Goal: Information Seeking & Learning: Understand process/instructions

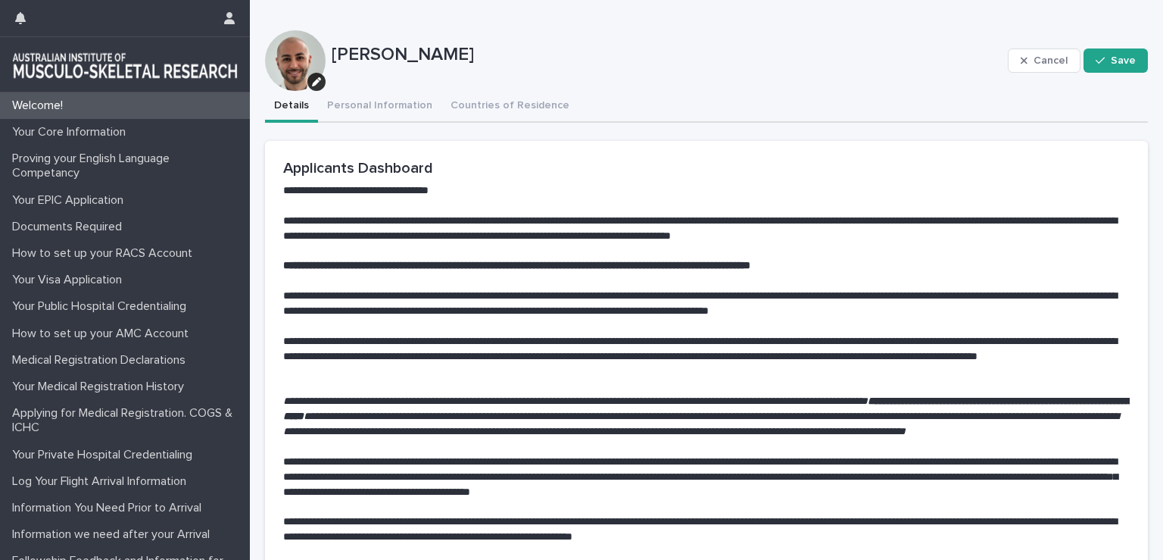
click at [374, 105] on button "Personal Information" at bounding box center [379, 107] width 123 height 32
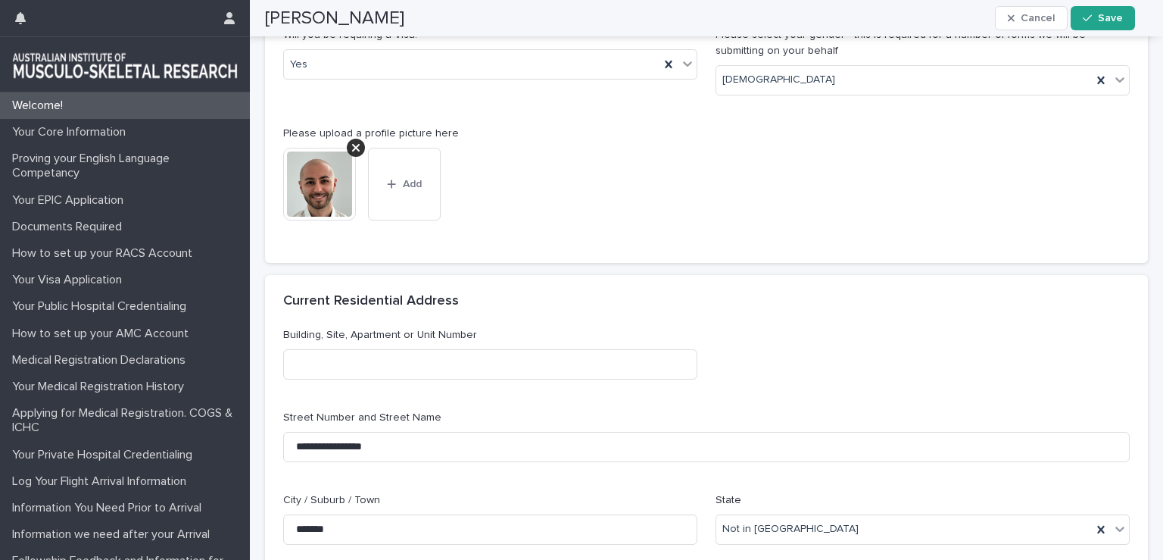
scroll to position [65, 0]
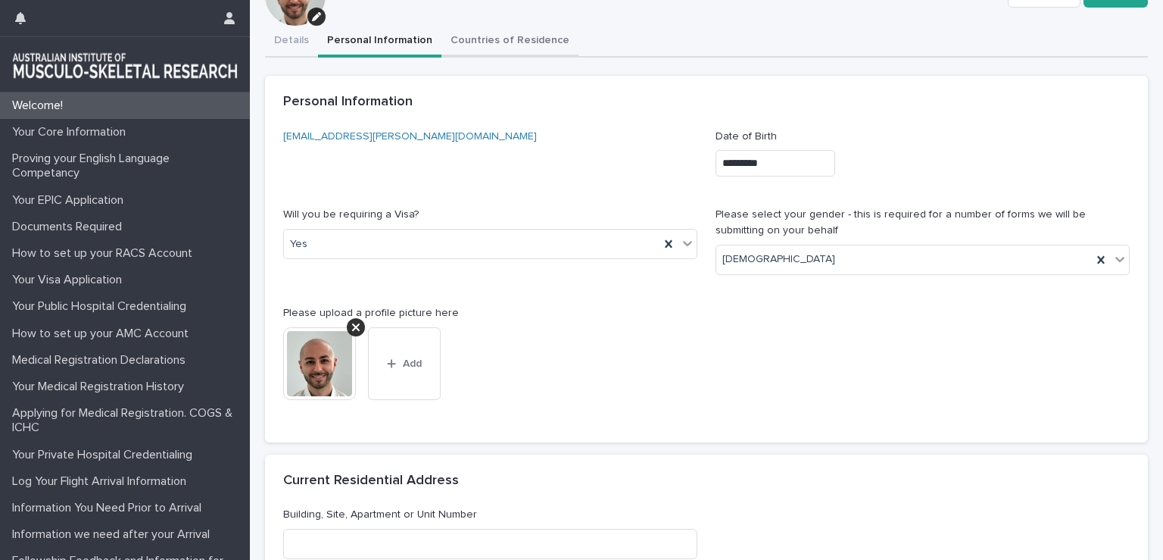
click at [504, 40] on div "**********" at bounding box center [706, 433] width 883 height 996
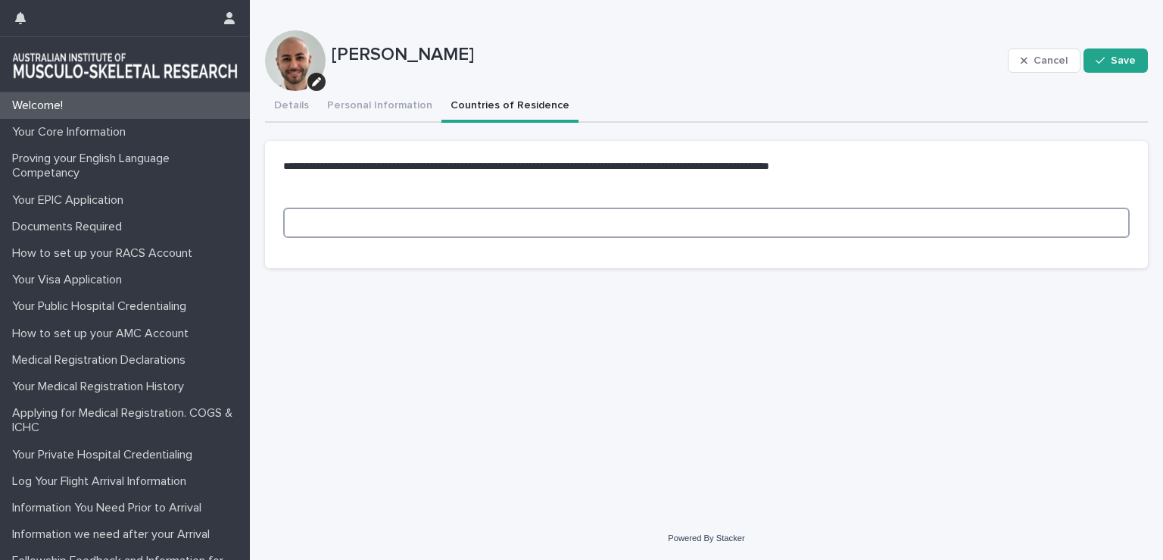
click at [610, 222] on input at bounding box center [706, 222] width 847 height 30
type input "*****"
click at [1120, 67] on button "Save" at bounding box center [1116, 60] width 64 height 24
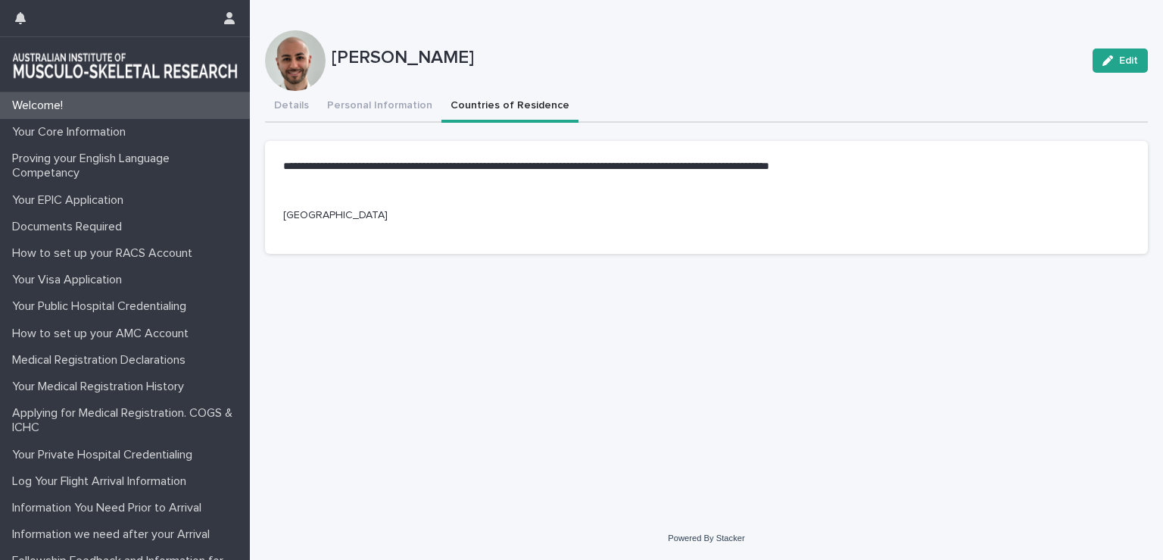
click at [116, 114] on div "Welcome!" at bounding box center [125, 105] width 250 height 27
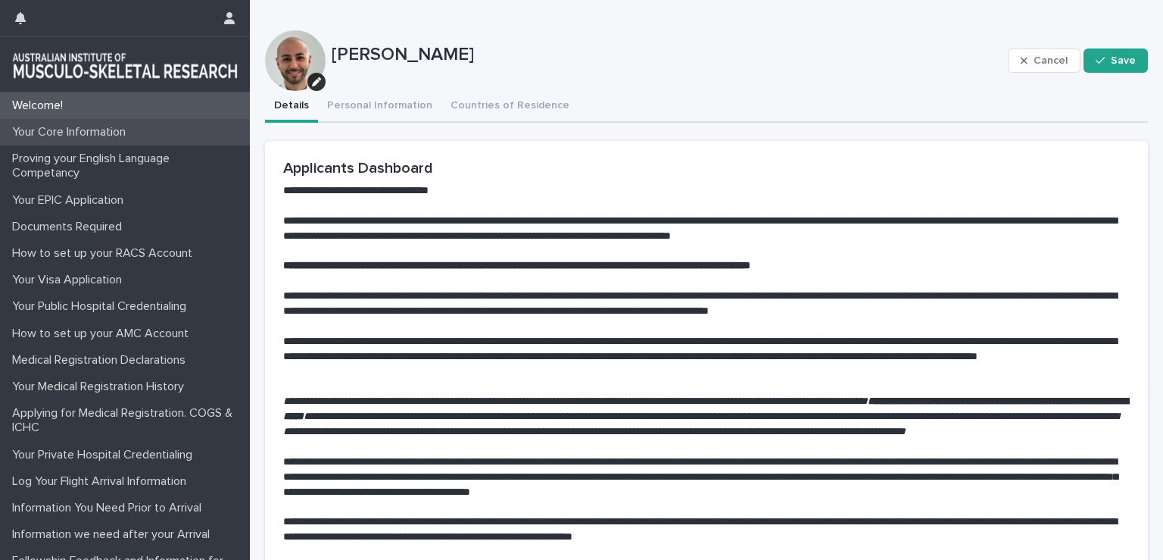
click at [116, 131] on p "Your Core Information" at bounding box center [72, 132] width 132 height 14
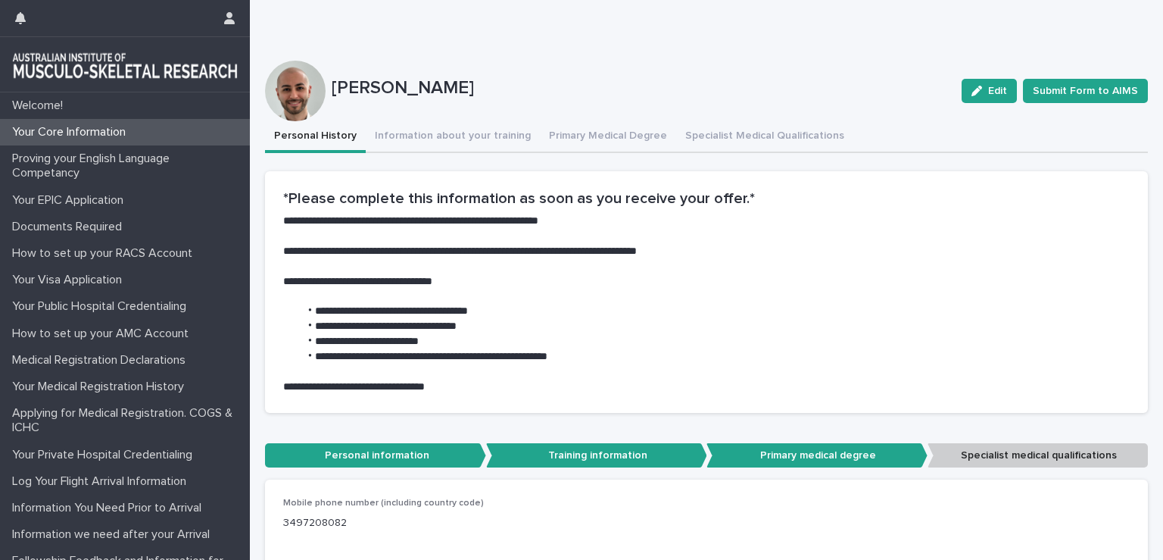
scroll to position [130, 0]
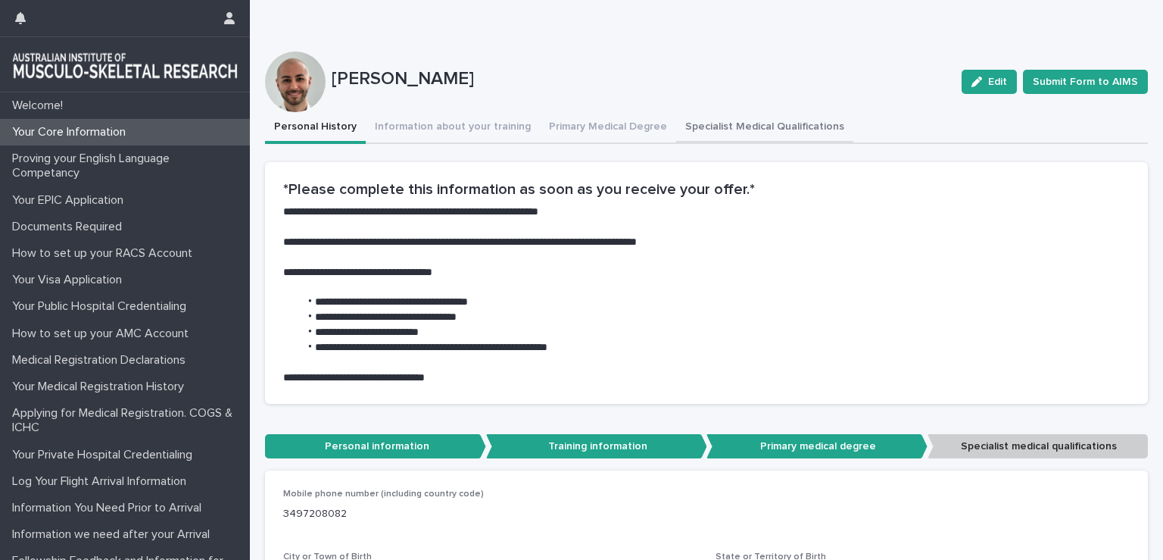
click at [717, 120] on button "Specialist Medical Qualifications" at bounding box center [764, 128] width 177 height 32
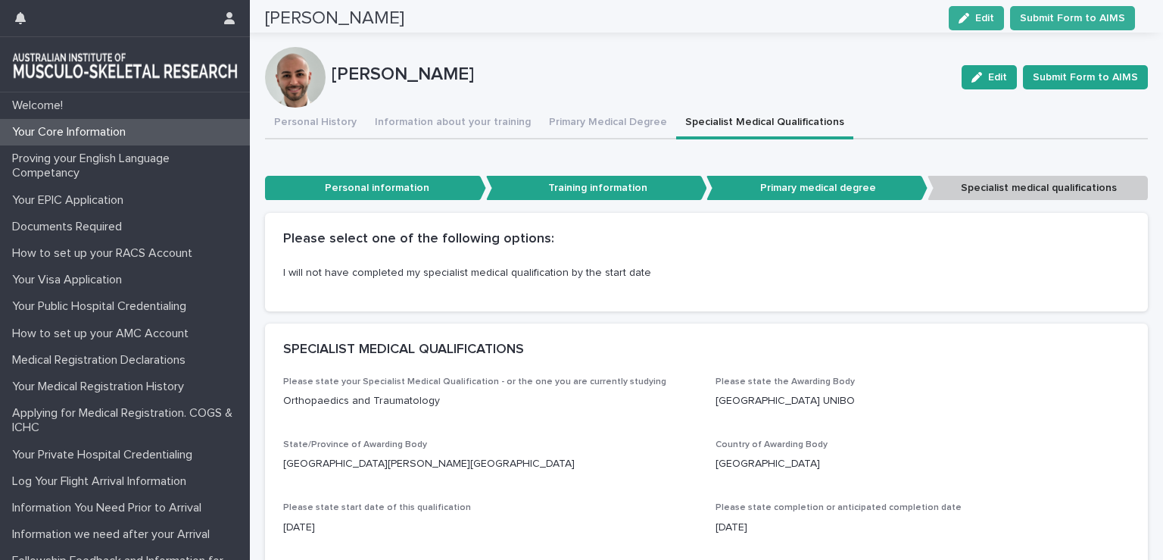
scroll to position [120, 0]
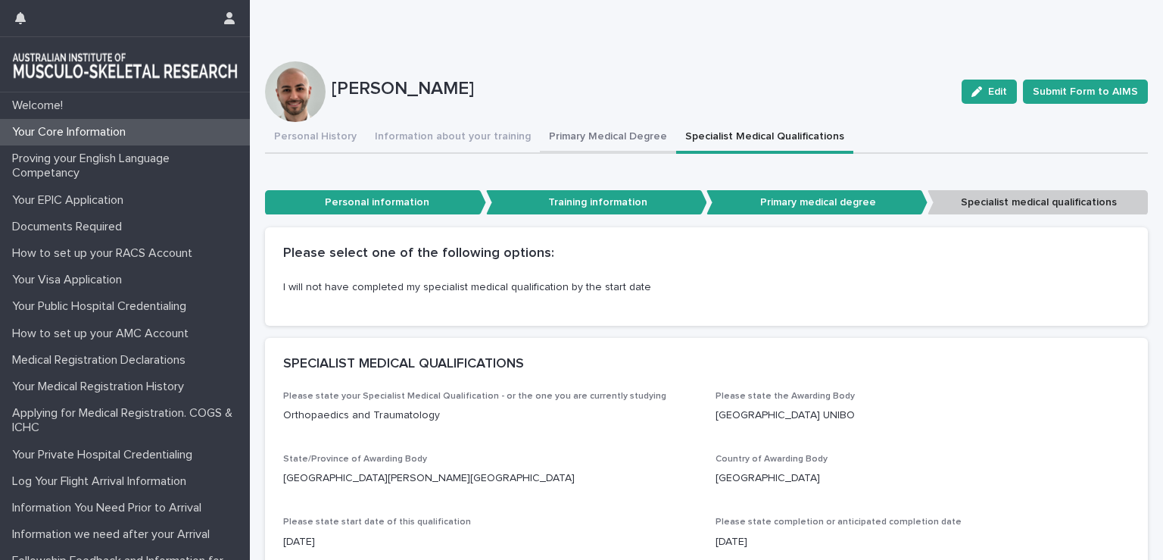
click at [626, 130] on button "Primary Medical Degree" at bounding box center [608, 138] width 136 height 32
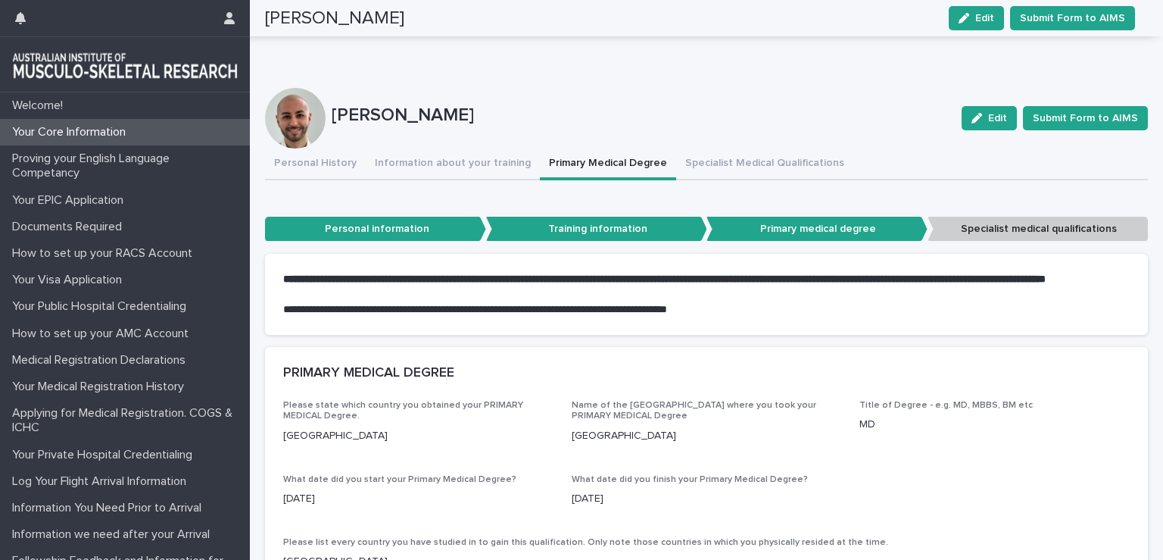
scroll to position [55, 0]
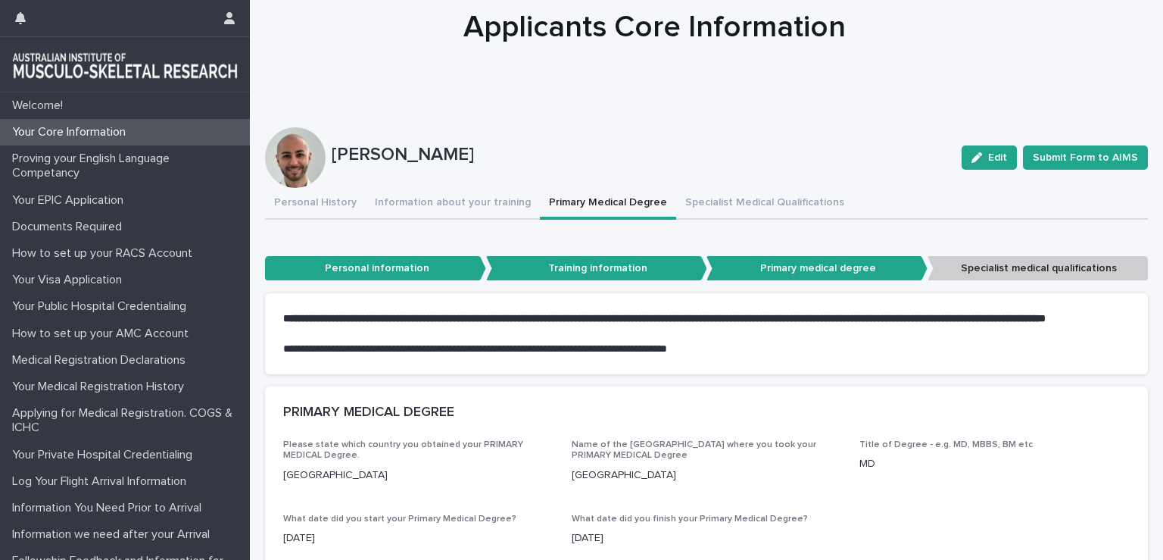
click at [781, 342] on p at bounding box center [706, 333] width 847 height 15
click at [410, 204] on button "Information about your training" at bounding box center [453, 204] width 174 height 32
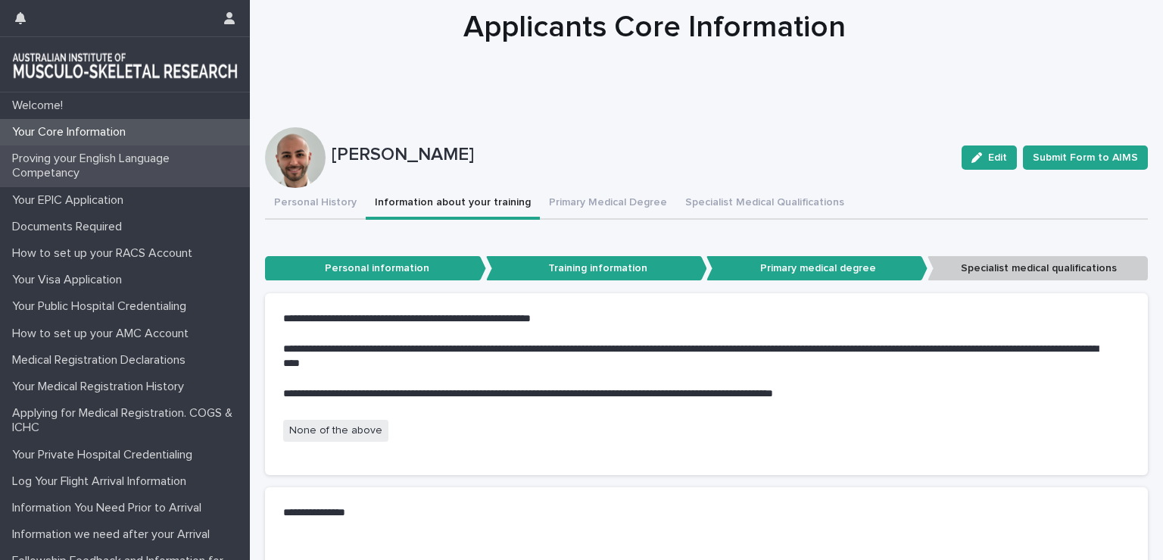
click at [153, 160] on p "Proving your English Language Competancy" at bounding box center [128, 165] width 244 height 29
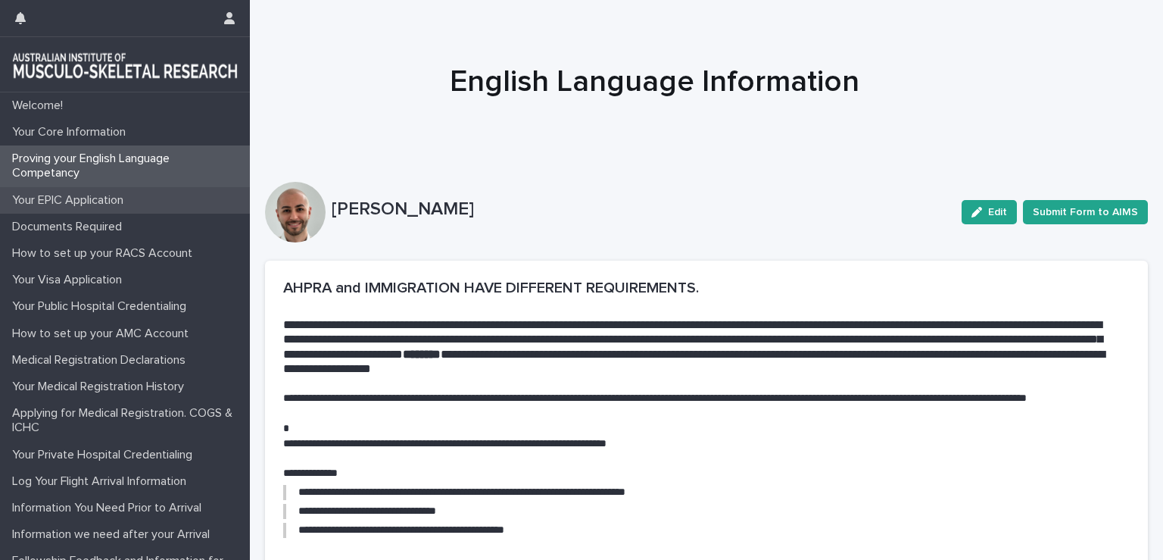
click at [159, 194] on div "Your EPIC Application" at bounding box center [125, 200] width 250 height 27
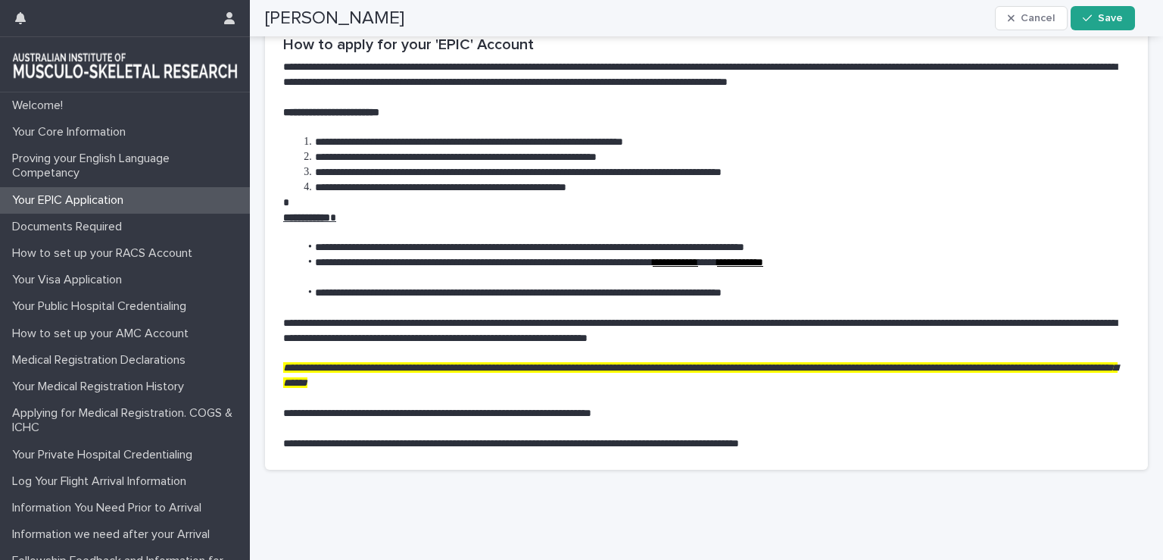
scroll to position [820, 0]
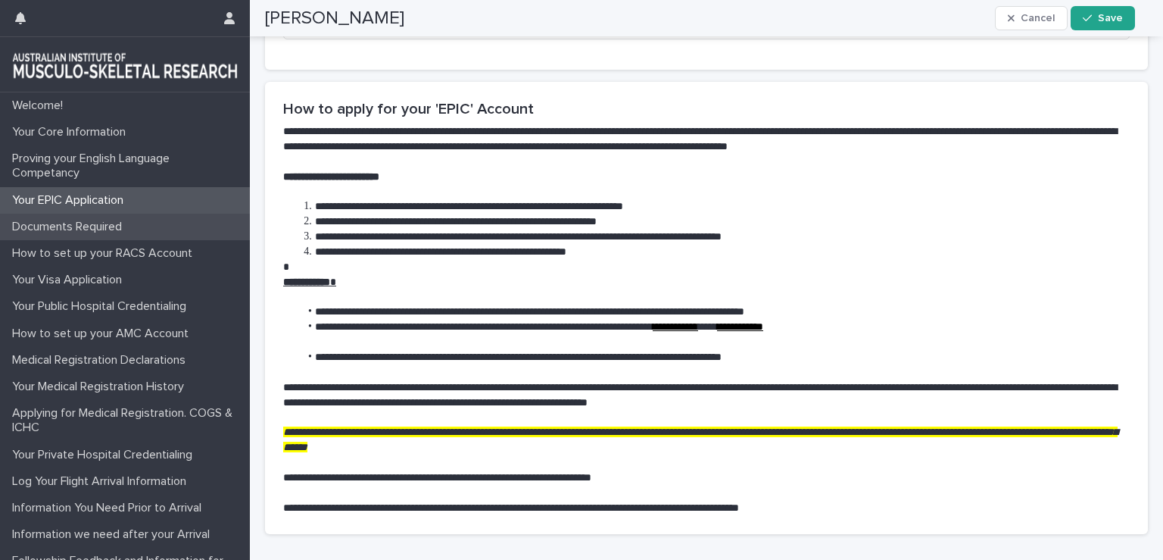
click at [70, 217] on div "Documents Required" at bounding box center [125, 227] width 250 height 27
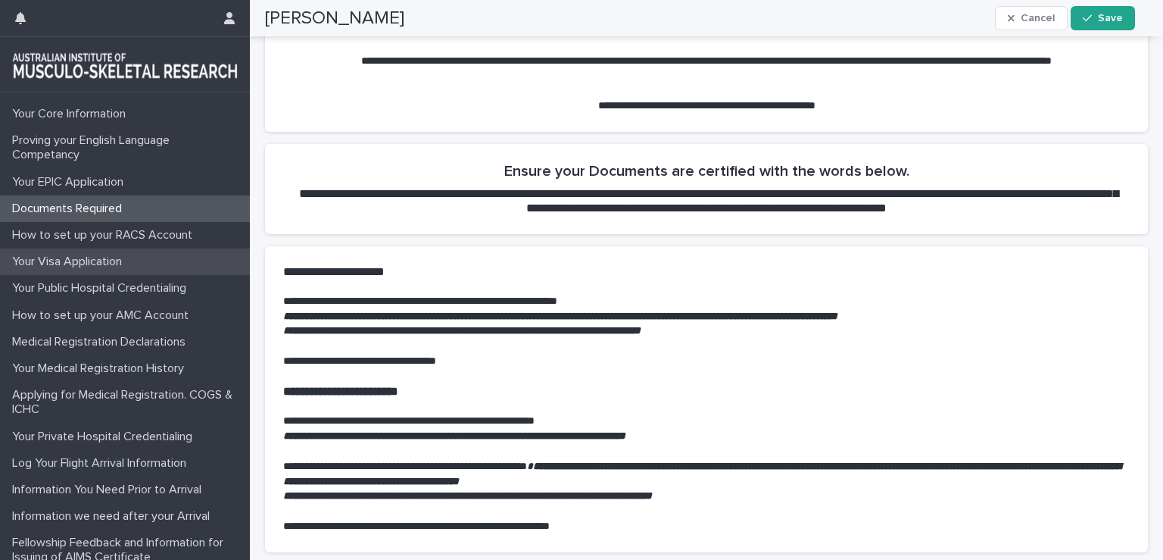
scroll to position [29, 0]
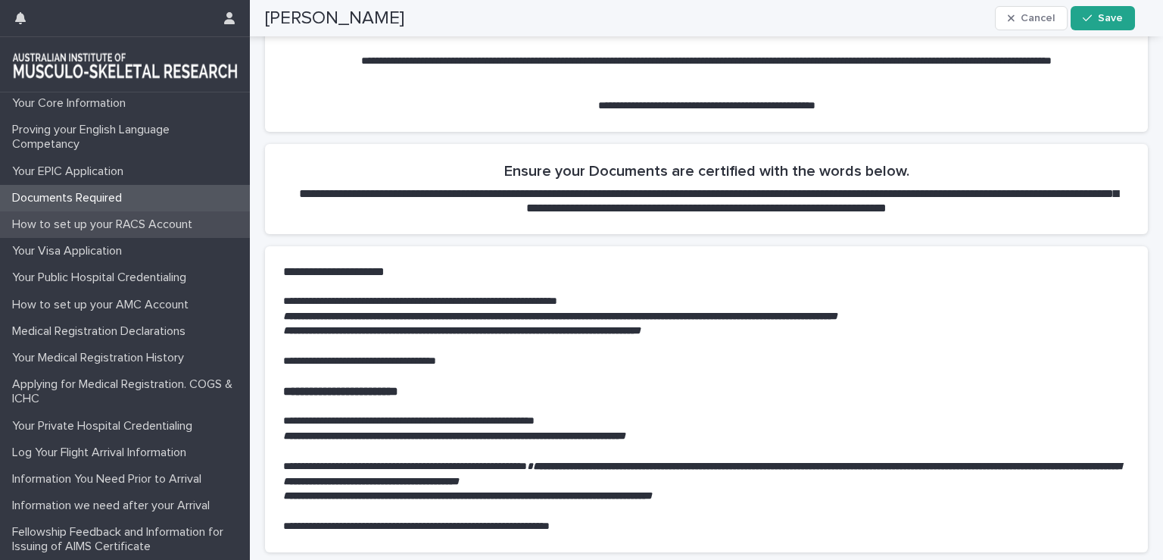
click at [102, 223] on p "How to set up your RACS Account" at bounding box center [105, 224] width 198 height 14
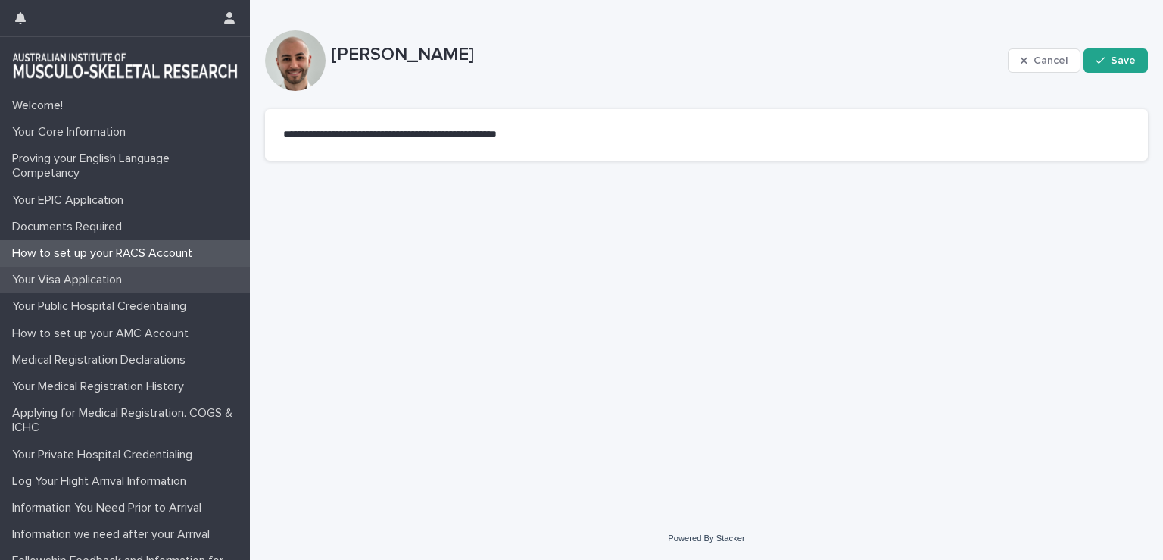
click at [102, 270] on div "Your Visa Application" at bounding box center [125, 280] width 250 height 27
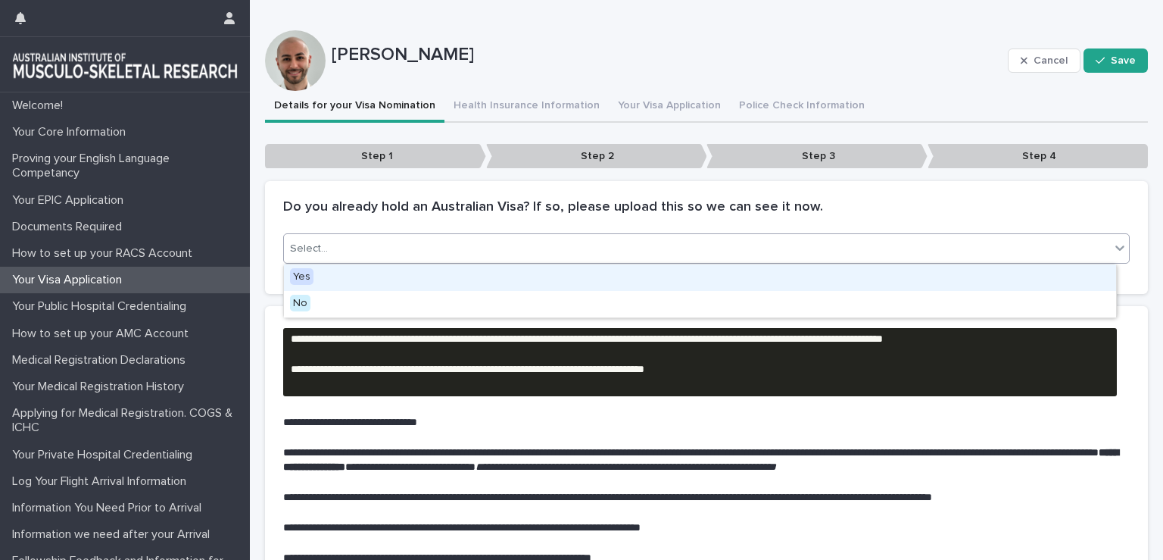
click at [516, 239] on div "Select..." at bounding box center [697, 248] width 826 height 25
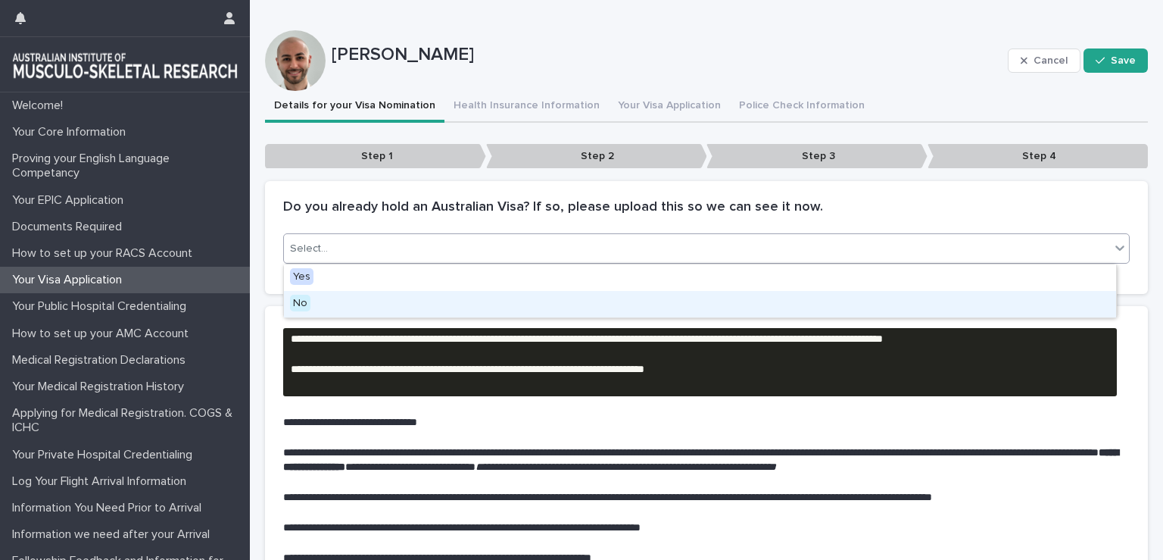
click at [357, 298] on div "No" at bounding box center [700, 304] width 832 height 27
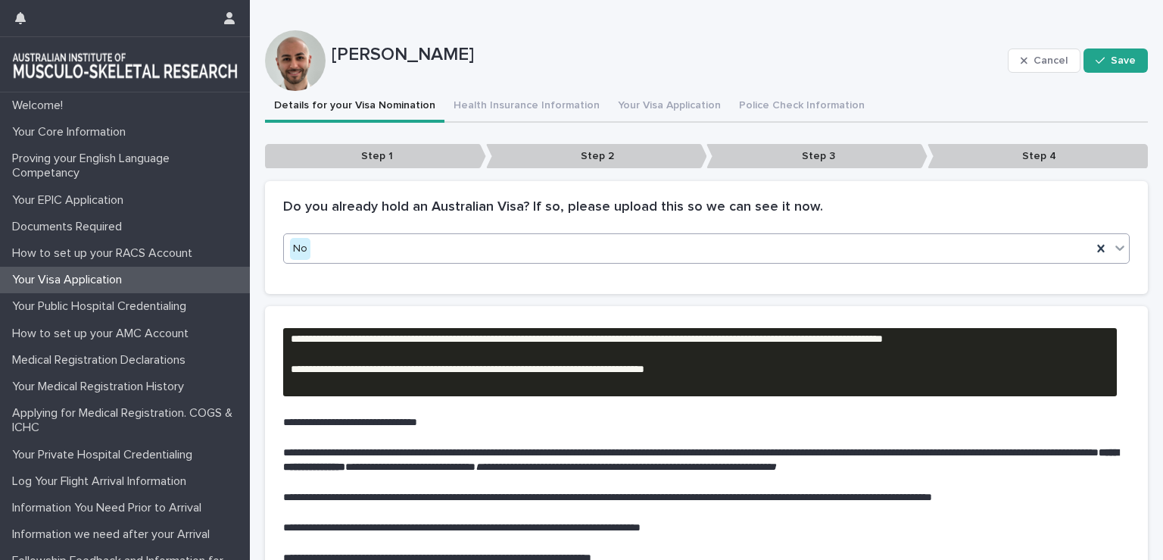
click at [395, 292] on div "option No, selected. 0 results available. Select is focused ,type to refine lis…" at bounding box center [706, 263] width 883 height 61
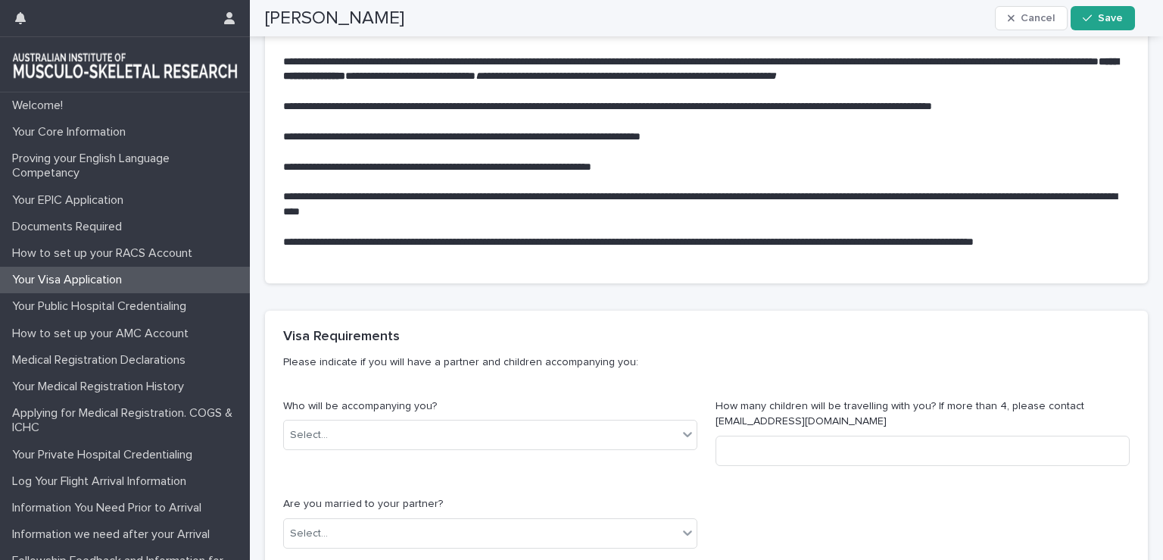
scroll to position [392, 0]
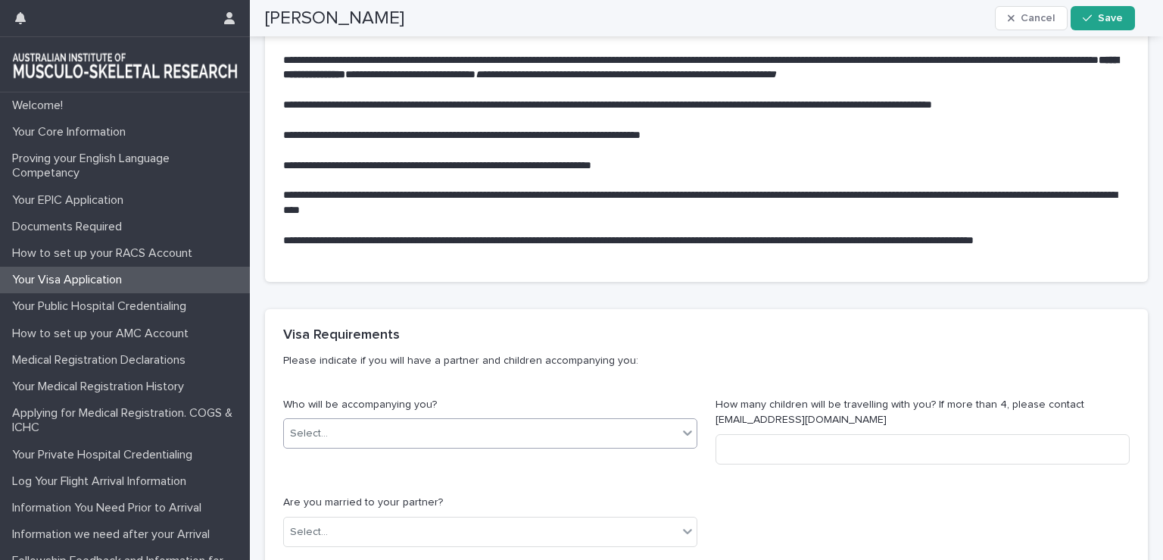
click at [442, 423] on div "Select..." at bounding box center [481, 433] width 394 height 25
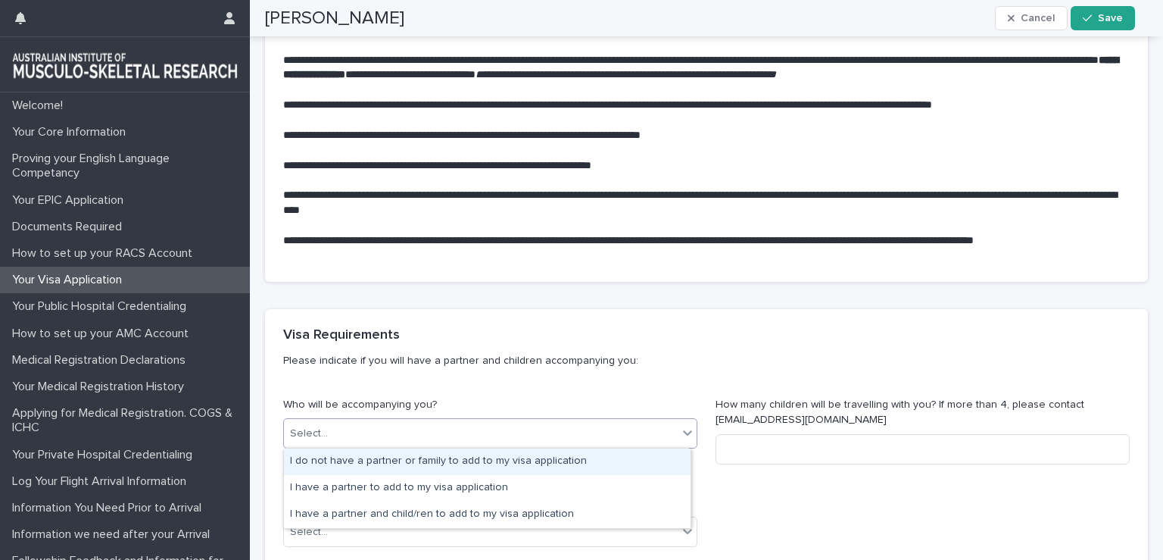
click at [428, 463] on div "I do not have a partner or family to add to my visa application" at bounding box center [487, 461] width 407 height 27
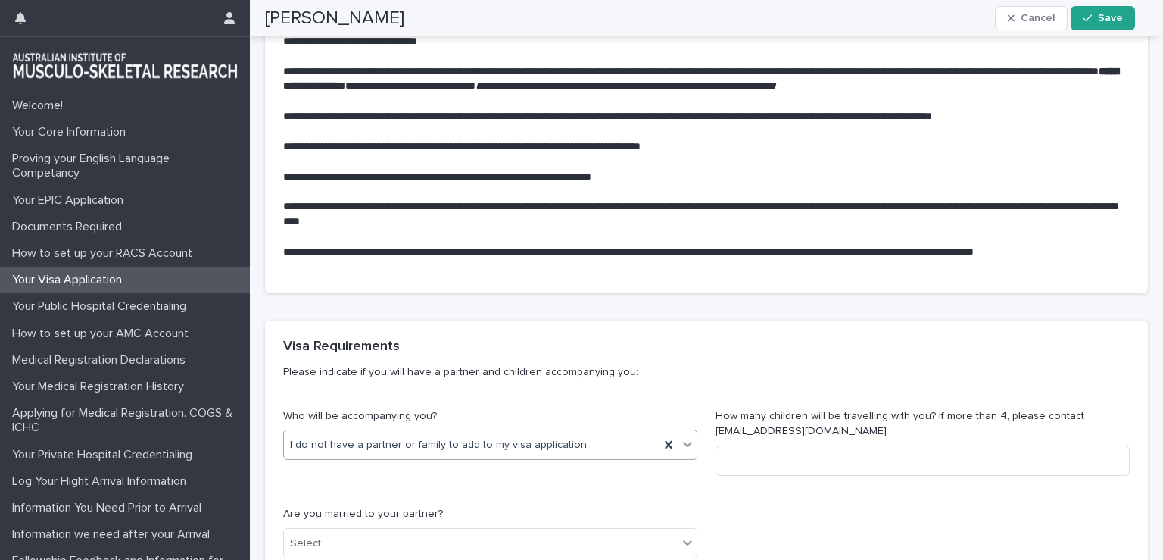
scroll to position [447, 0]
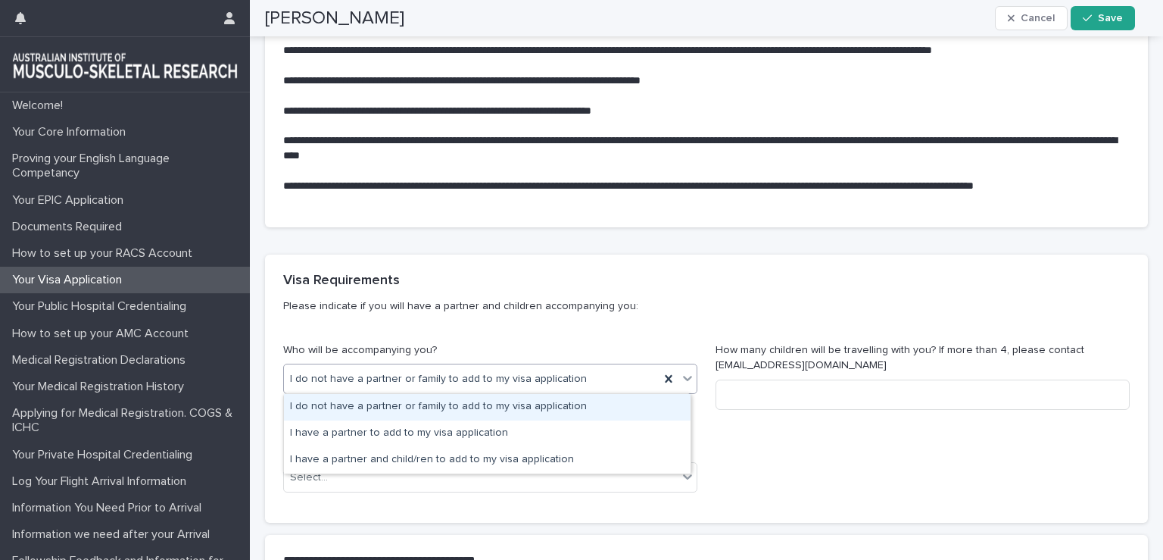
click at [398, 371] on span "I do not have a partner or family to add to my visa application" at bounding box center [438, 379] width 297 height 16
click at [592, 313] on p "Please indicate if you will have a partner and children accompanying you:" at bounding box center [703, 306] width 841 height 14
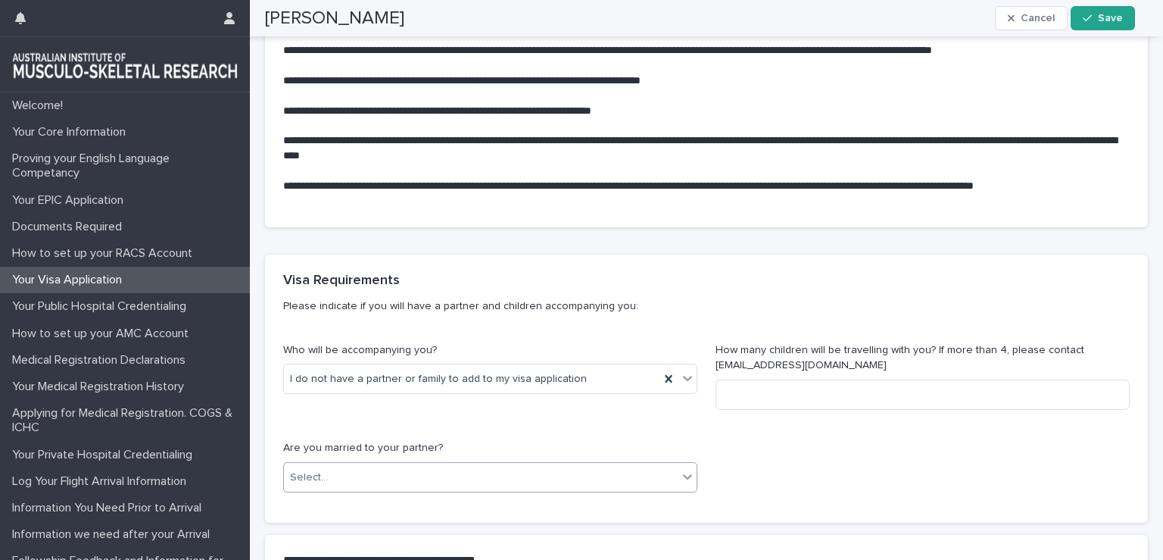
click at [404, 469] on div "Select..." at bounding box center [481, 477] width 394 height 25
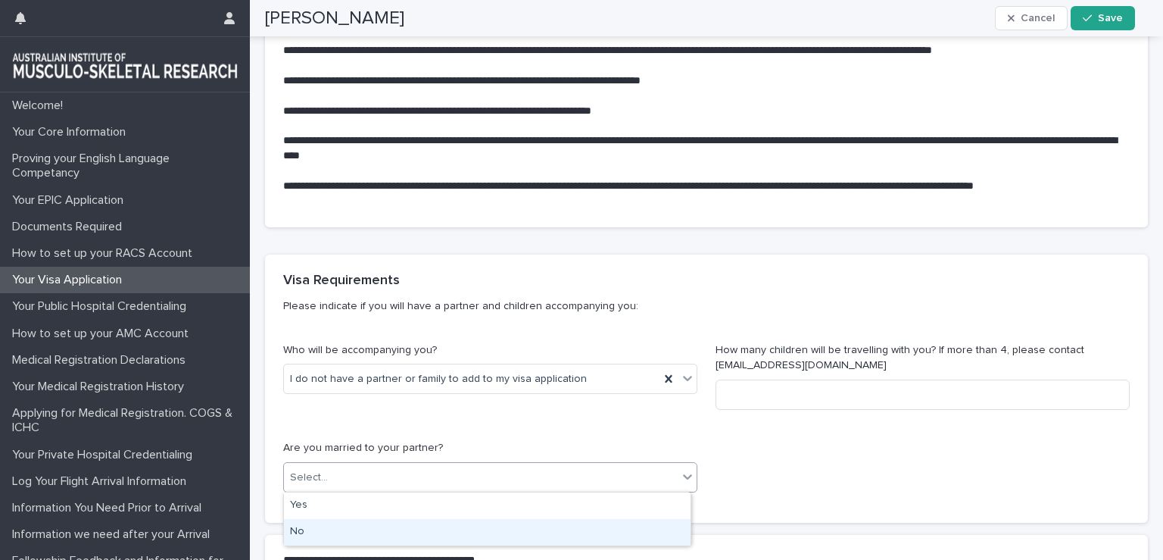
click at [345, 529] on div "No" at bounding box center [487, 532] width 407 height 27
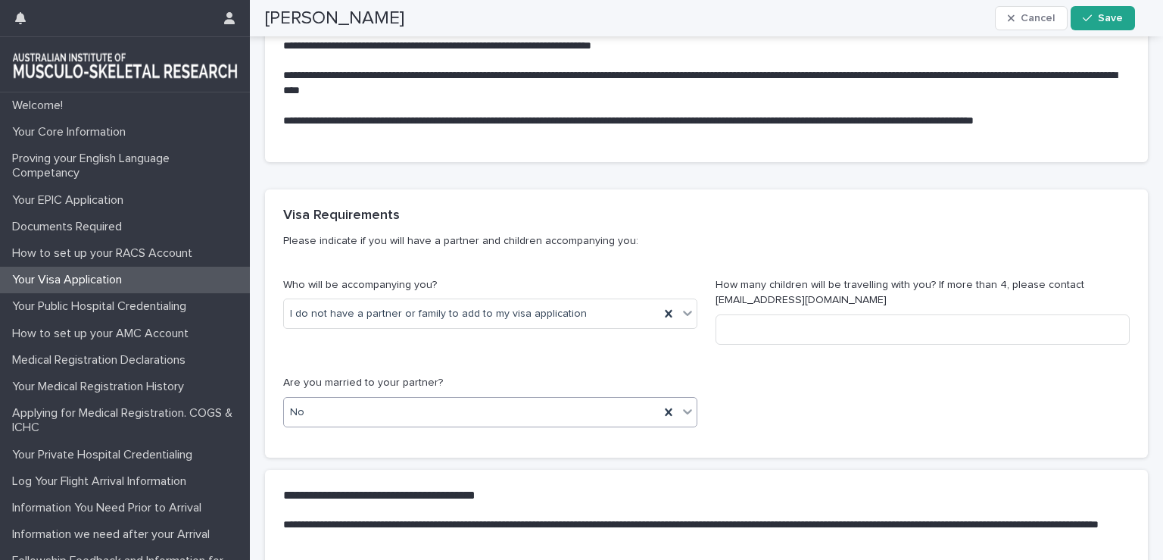
click at [777, 408] on div "Who will be accompanying you? I do not have a partner or family to add to my vi…" at bounding box center [706, 358] width 847 height 162
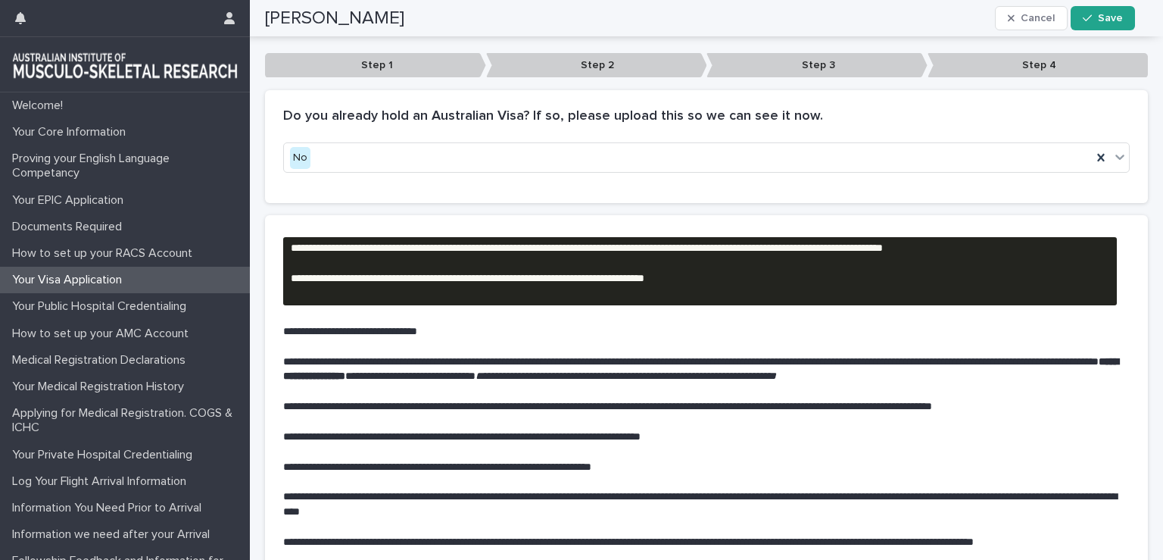
scroll to position [0, 0]
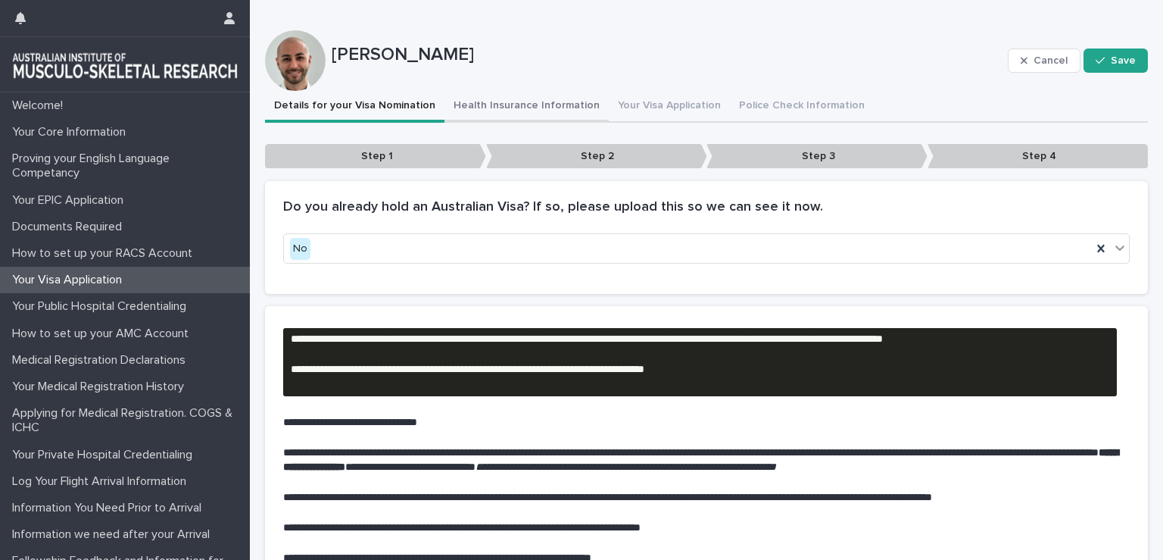
click at [497, 104] on button "Health Insurance Information" at bounding box center [527, 107] width 164 height 32
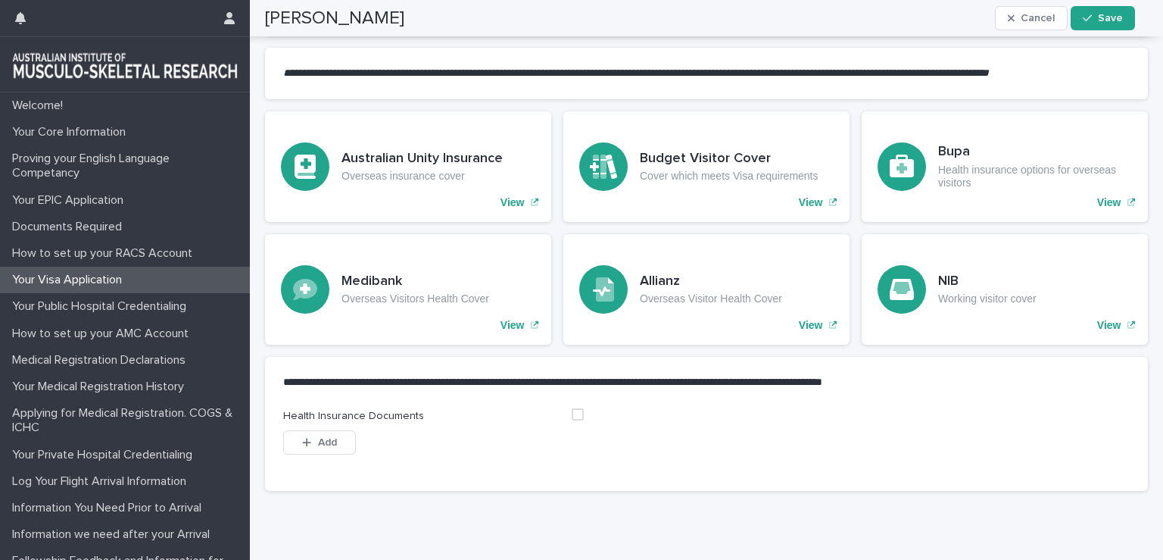
scroll to position [719, 0]
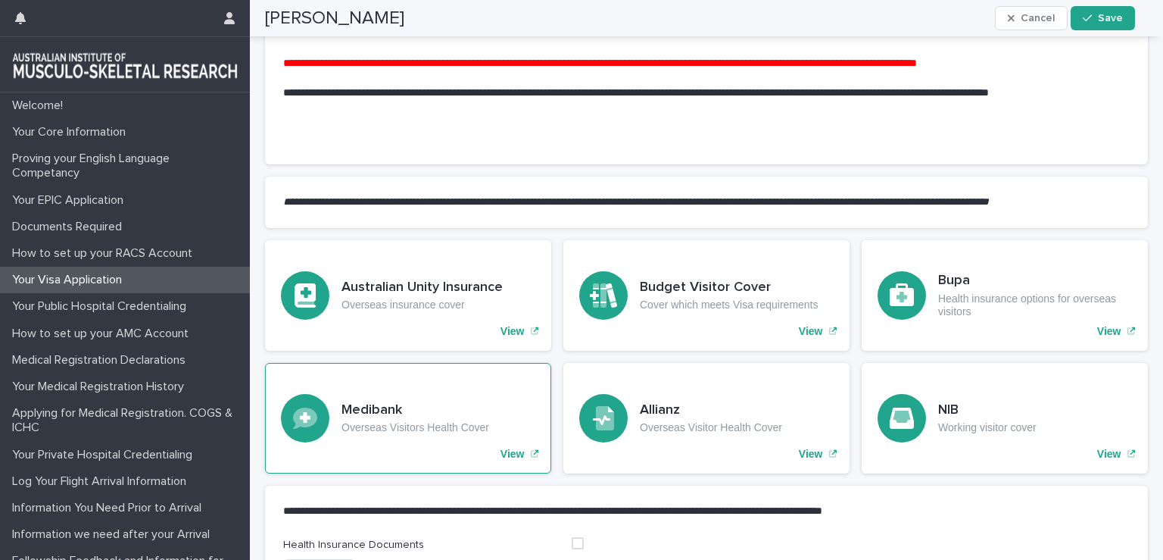
click at [516, 460] on p "View" at bounding box center [513, 454] width 24 height 13
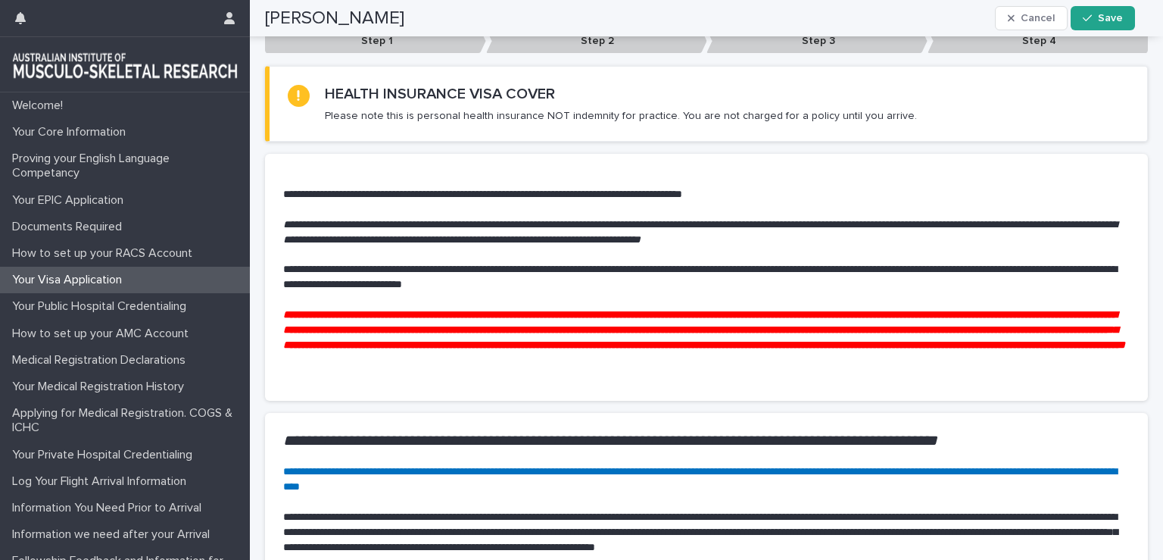
scroll to position [0, 0]
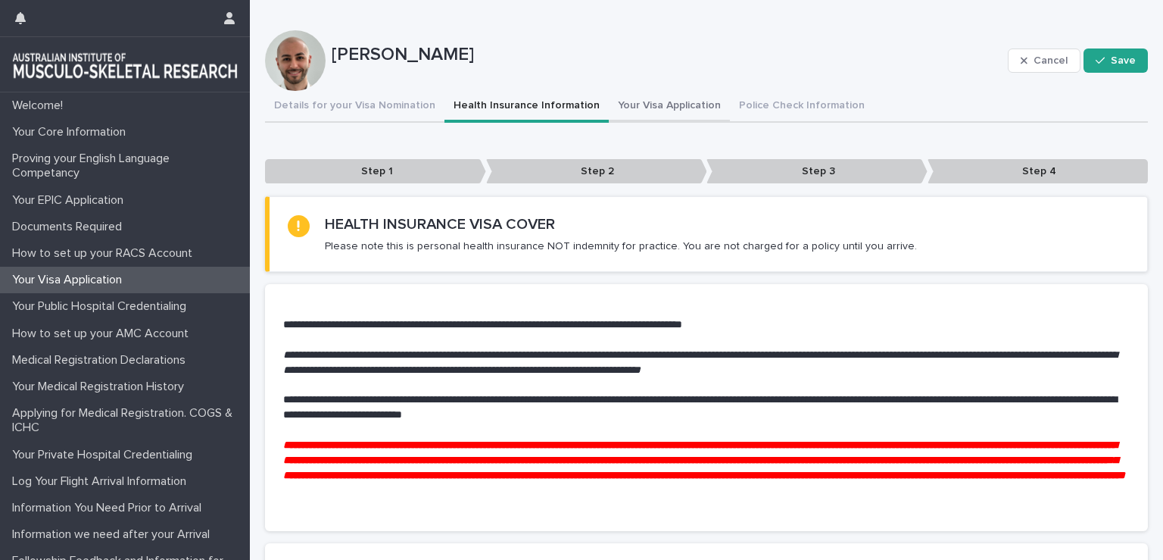
click at [632, 111] on button "Your Visa Application" at bounding box center [669, 107] width 121 height 32
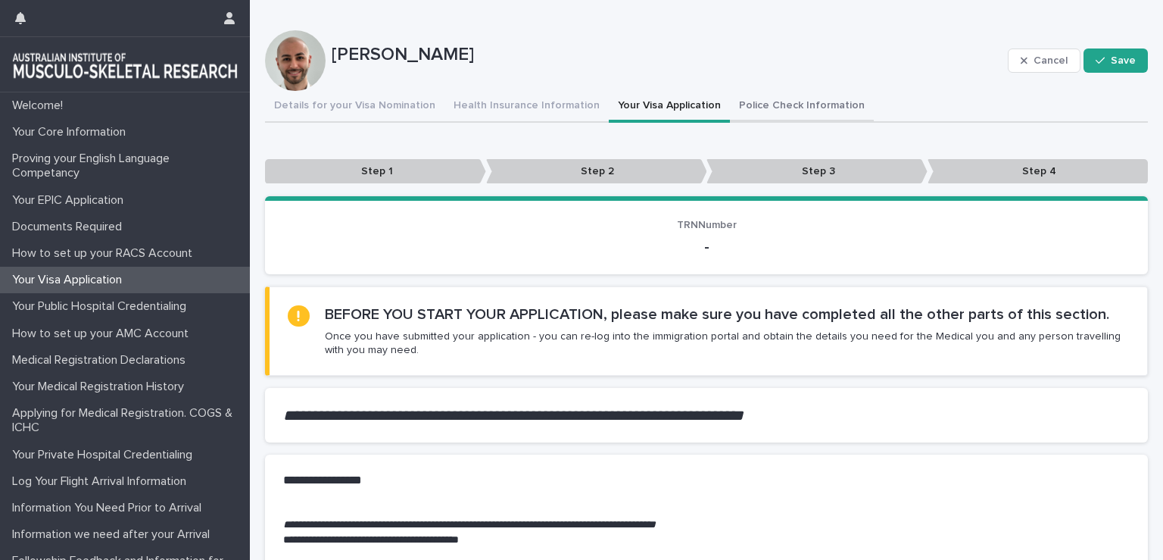
click at [757, 109] on button "Police Check Information" at bounding box center [802, 107] width 144 height 32
